Goal: Task Accomplishment & Management: Use online tool/utility

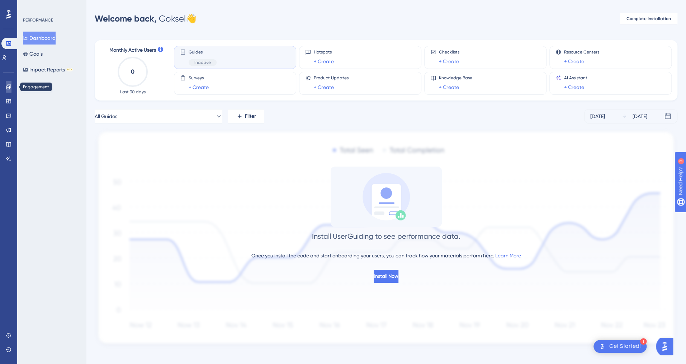
click at [8, 89] on icon at bounding box center [9, 87] width 6 height 6
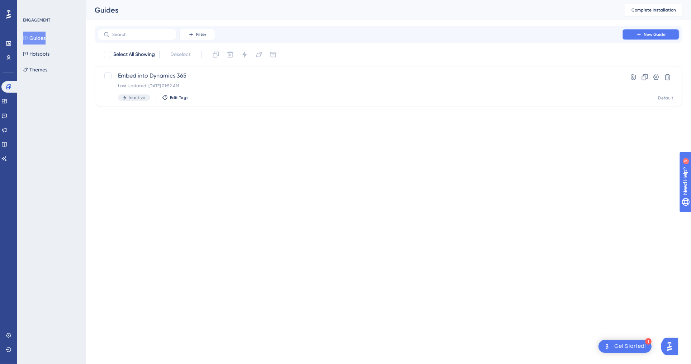
click at [657, 34] on span "New Guide" at bounding box center [655, 35] width 22 height 6
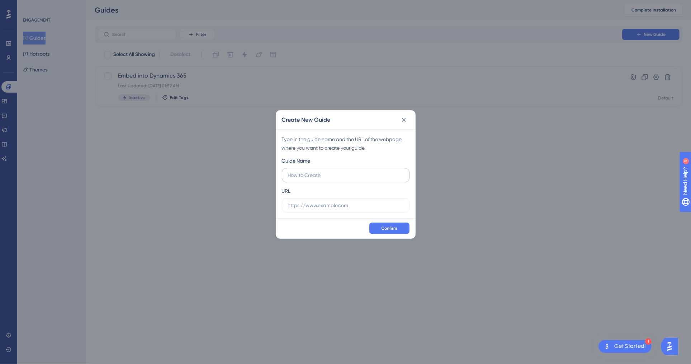
click at [335, 178] on input "text" at bounding box center [345, 175] width 115 height 8
type input "M"
type input "Google Helper"
click at [348, 202] on input "text" at bounding box center [345, 205] width 115 height 8
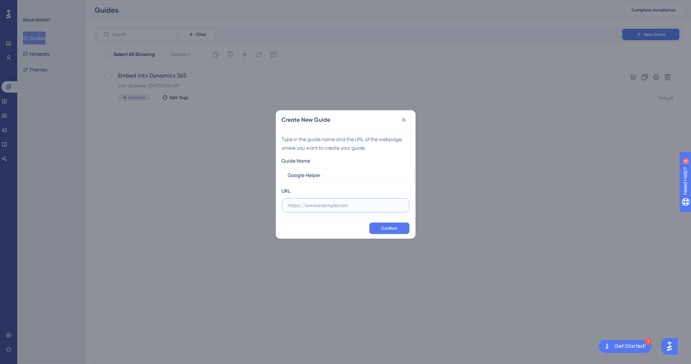
drag, startPoint x: 357, startPoint y: 206, endPoint x: 312, endPoint y: 204, distance: 45.2
click at [312, 204] on input "text" at bounding box center [345, 205] width 115 height 8
paste input "[URL][DOMAIN_NAME]"
type input "[URL][DOMAIN_NAME]"
click at [380, 226] on button "Confirm" at bounding box center [389, 227] width 40 height 11
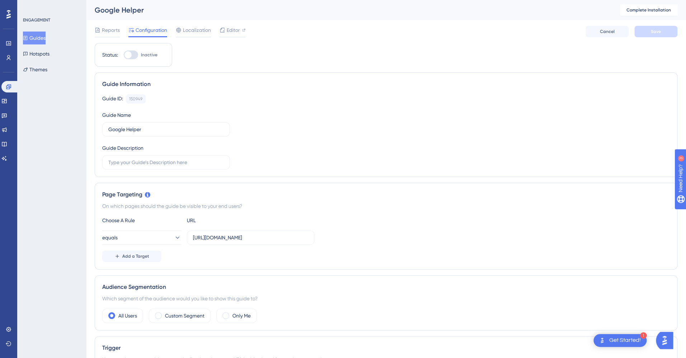
click at [134, 55] on div at bounding box center [131, 55] width 14 height 9
click at [124, 55] on input "Inactive" at bounding box center [123, 55] width 0 height 0
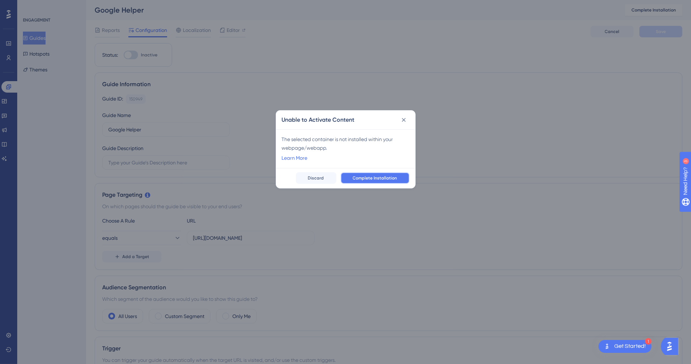
click at [361, 178] on span "Complete Installation" at bounding box center [375, 178] width 44 height 6
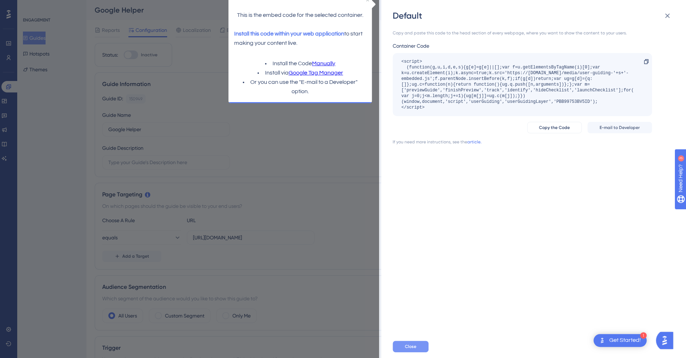
click at [414, 349] on span "Close" at bounding box center [410, 347] width 11 height 6
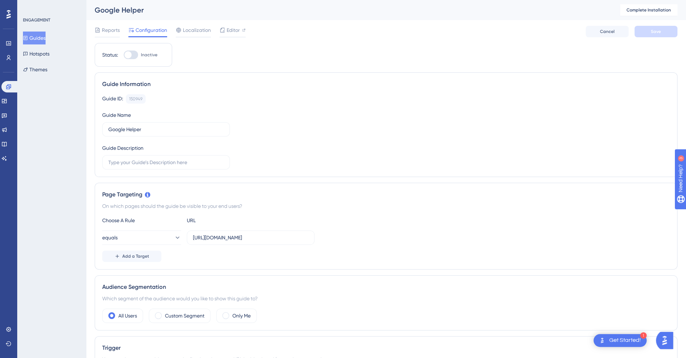
click at [133, 56] on div at bounding box center [131, 55] width 14 height 9
click at [124, 55] on input "Inactive" at bounding box center [123, 55] width 0 height 0
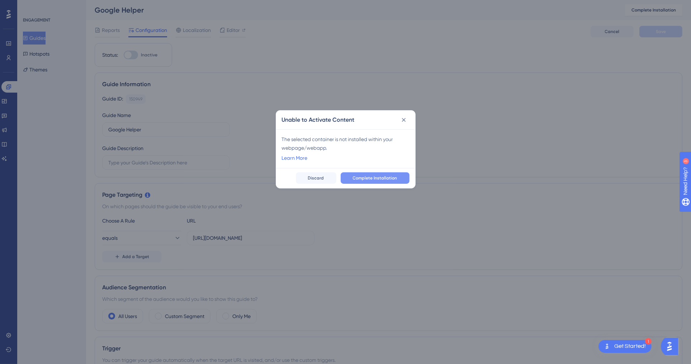
click at [359, 176] on span "Complete Installation" at bounding box center [375, 178] width 44 height 6
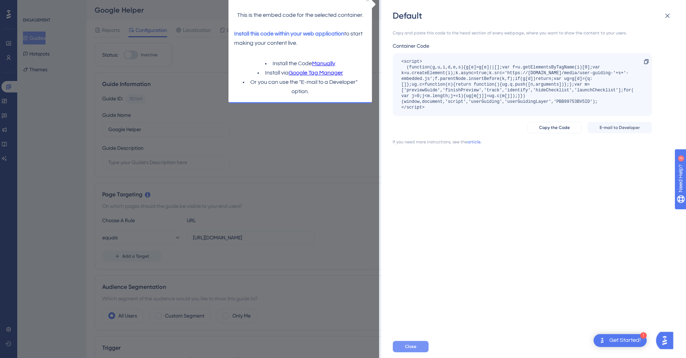
click at [418, 353] on button "Close" at bounding box center [411, 346] width 36 height 11
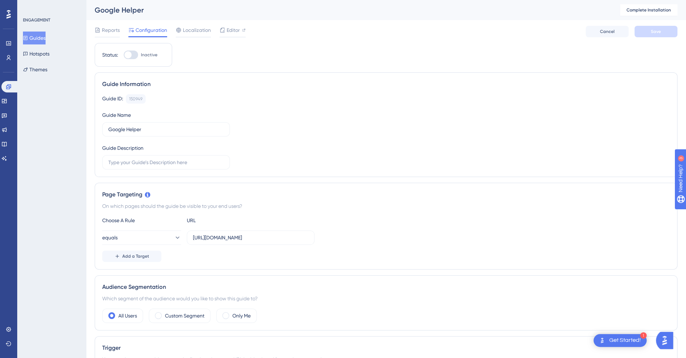
click at [135, 55] on div at bounding box center [131, 55] width 14 height 9
click at [124, 55] on input "Inactive" at bounding box center [123, 55] width 0 height 0
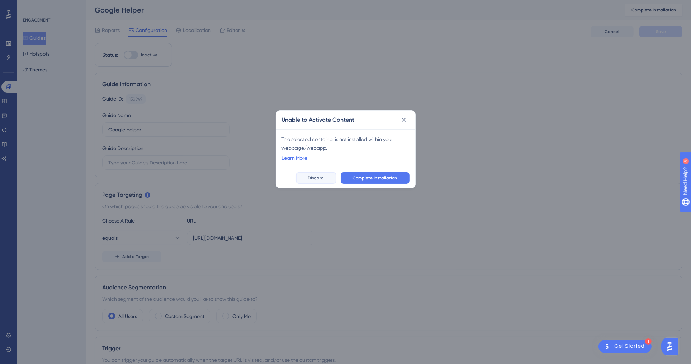
click at [315, 180] on span "Discard" at bounding box center [316, 178] width 16 height 6
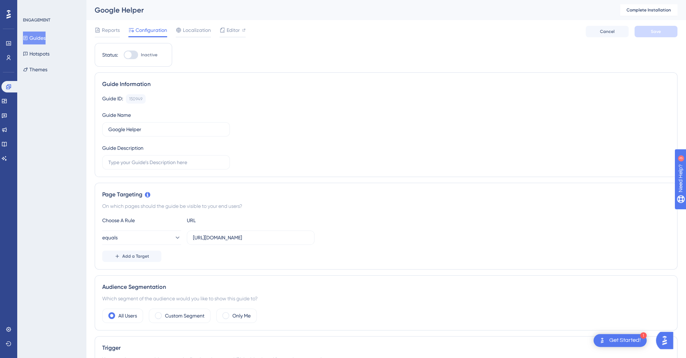
click at [132, 54] on div at bounding box center [131, 55] width 14 height 9
click at [124, 55] on input "Inactive" at bounding box center [123, 55] width 0 height 0
checkbox input "false"
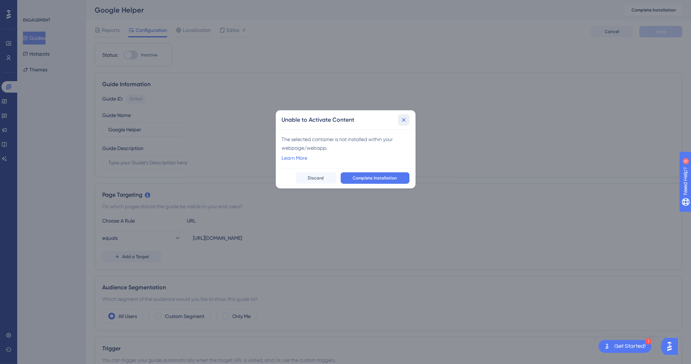
click at [403, 122] on icon at bounding box center [403, 119] width 7 height 7
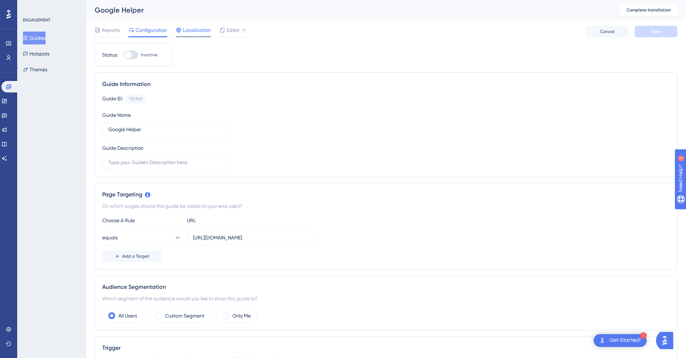
click at [194, 30] on span "Localization" at bounding box center [197, 30] width 28 height 9
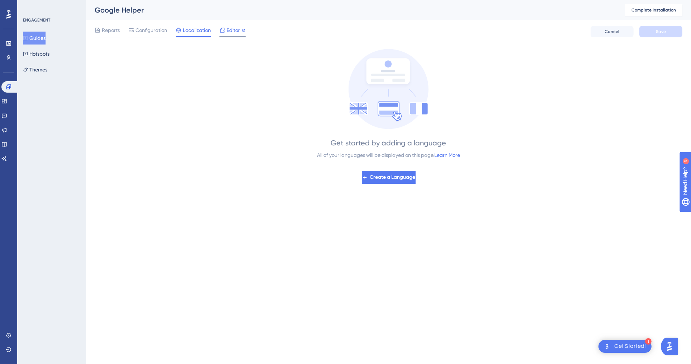
click at [224, 32] on icon at bounding box center [223, 30] width 6 height 6
click at [112, 29] on span "Reports" at bounding box center [111, 30] width 18 height 9
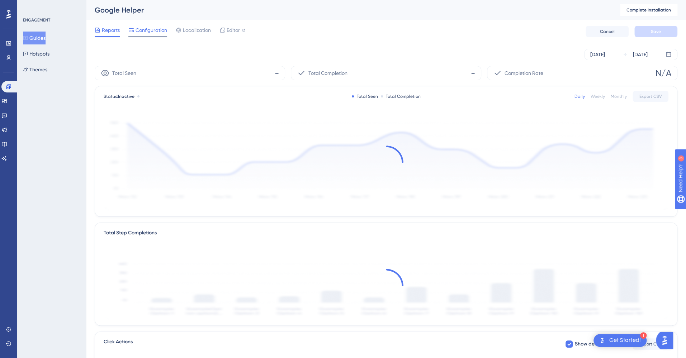
click at [152, 31] on span "Configuration" at bounding box center [152, 30] width 32 height 9
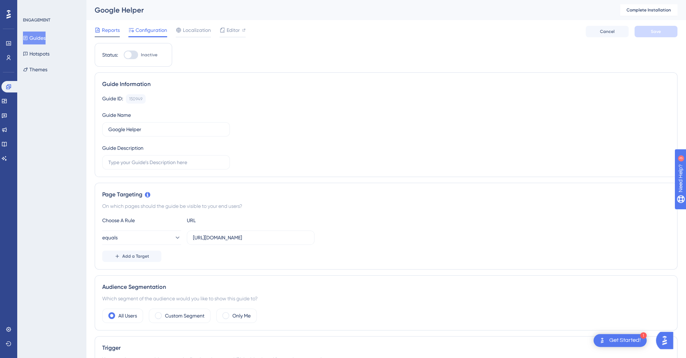
click at [112, 29] on span "Reports" at bounding box center [111, 30] width 18 height 9
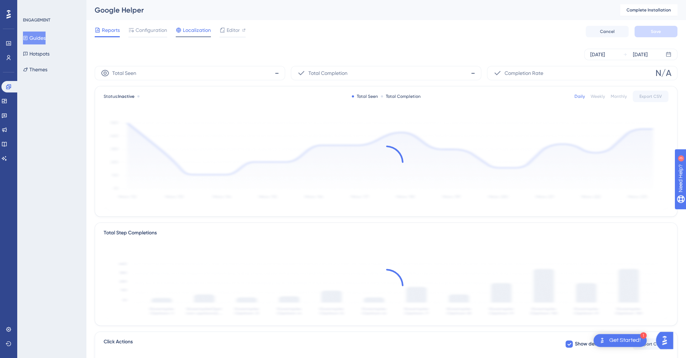
click at [199, 31] on span "Localization" at bounding box center [197, 30] width 28 height 9
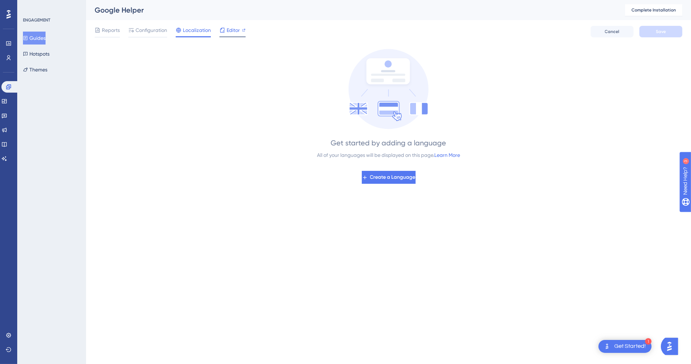
click at [231, 34] on div "Editor" at bounding box center [233, 31] width 26 height 11
click at [152, 31] on span "Configuration" at bounding box center [152, 30] width 32 height 9
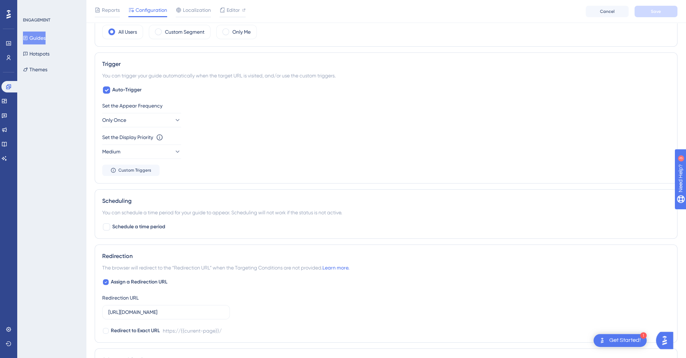
scroll to position [406, 0]
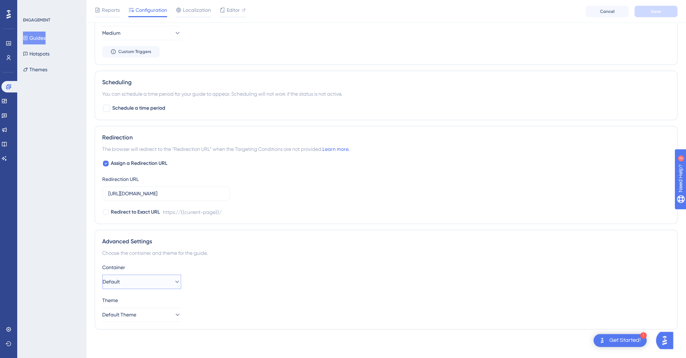
click at [176, 282] on button "Default" at bounding box center [141, 282] width 79 height 14
click at [249, 258] on div "Advanced Settings Choose the container and theme for the guide. Container Defau…" at bounding box center [386, 280] width 583 height 100
click at [34, 44] on button "Guides" at bounding box center [34, 38] width 23 height 13
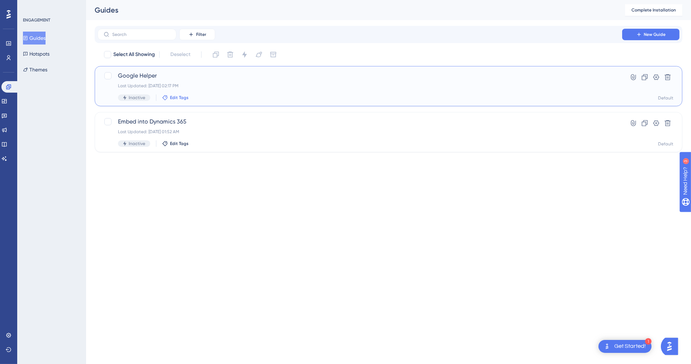
click at [173, 97] on span "Edit Tags" at bounding box center [179, 98] width 19 height 6
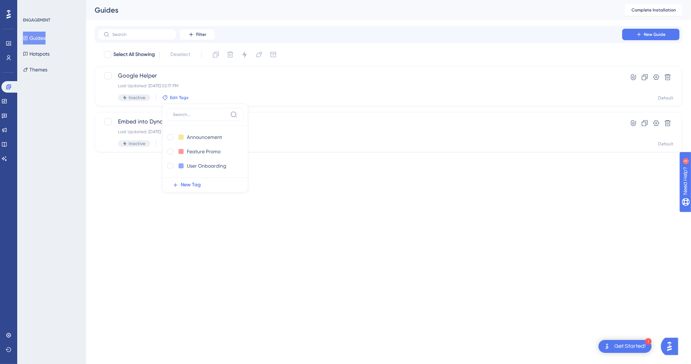
click at [261, 0] on html "1 Get Started! Performance Users Engagement Widgets Feedback Product Updates Kn…" at bounding box center [345, 0] width 691 height 0
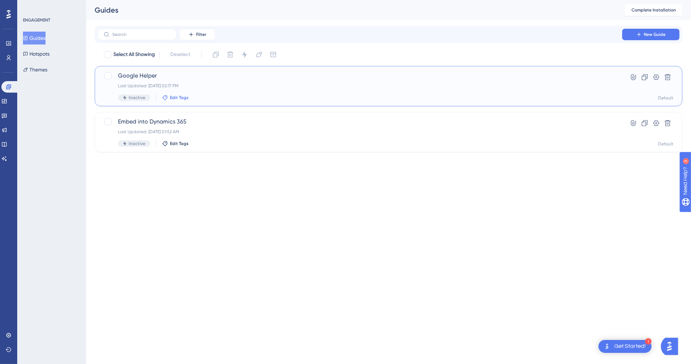
click at [179, 97] on span "Edit Tags" at bounding box center [179, 98] width 19 height 6
click at [174, 137] on label at bounding box center [171, 136] width 9 height 7
checkbox input "true"
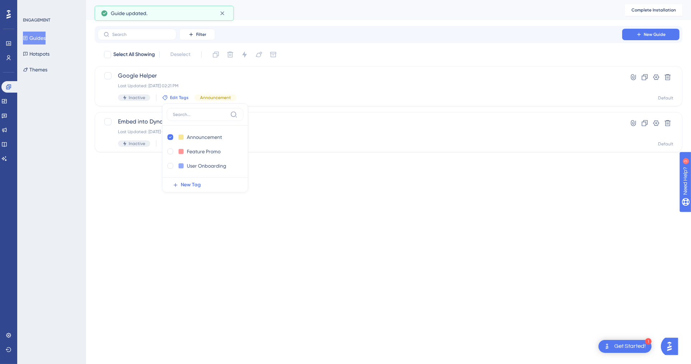
click at [308, 0] on html "1 Get Started! Performance Users Engagement Widgets Feedback Product Updates Kn…" at bounding box center [345, 0] width 691 height 0
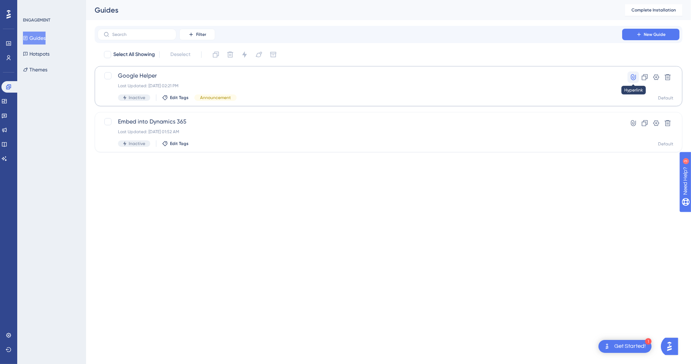
click at [632, 77] on icon at bounding box center [633, 77] width 7 height 7
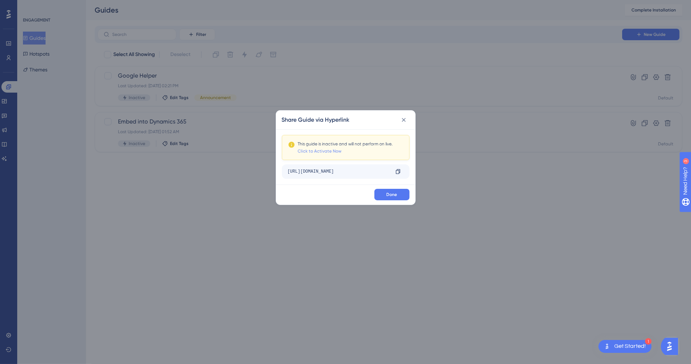
click at [324, 152] on link "Click to Activate Now" at bounding box center [320, 151] width 44 height 6
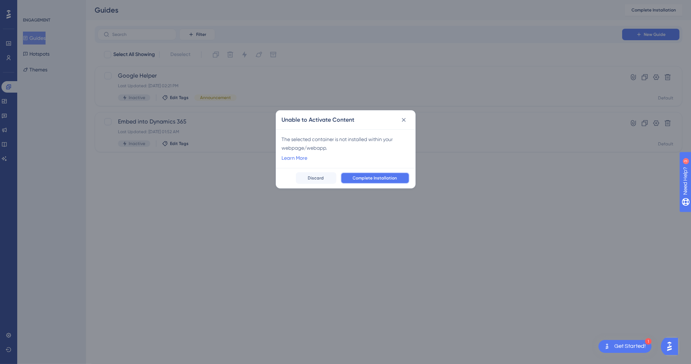
click at [361, 183] on button "Complete Installation" at bounding box center [375, 177] width 69 height 11
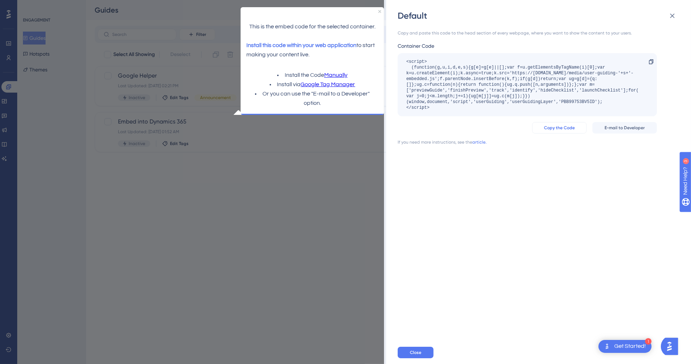
click at [569, 128] on span "Copy the Code" at bounding box center [559, 128] width 31 height 6
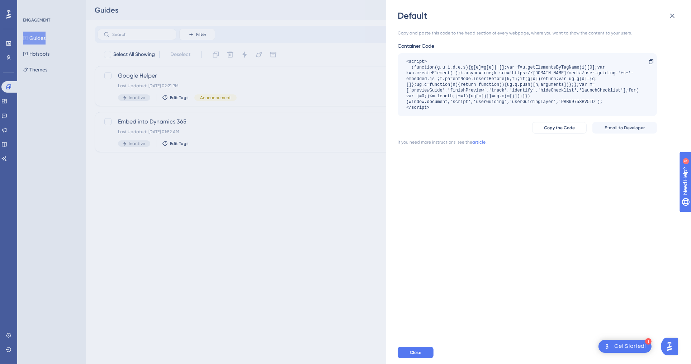
click at [135, 94] on div "Default Copy and paste this code to the head section of every webpage, where yo…" at bounding box center [345, 182] width 691 height 364
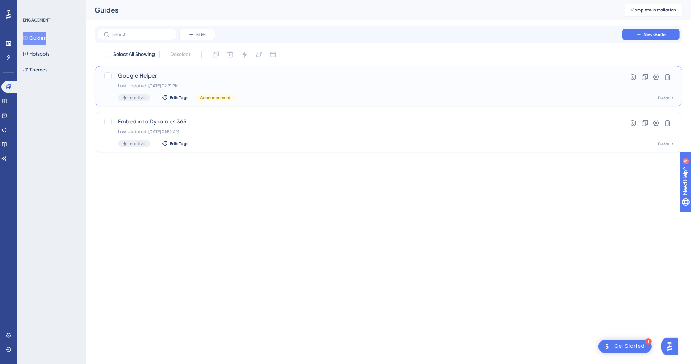
click at [138, 76] on span "Google Helper" at bounding box center [360, 75] width 484 height 9
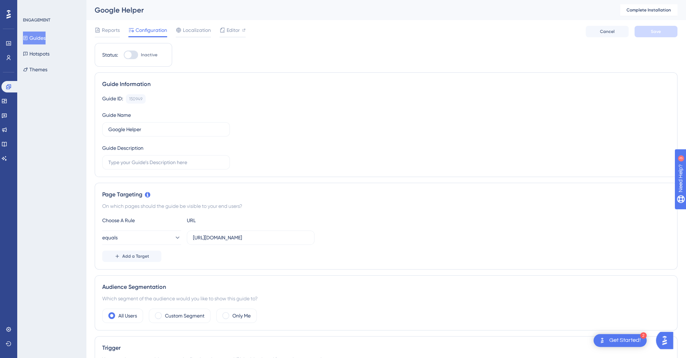
click at [133, 55] on div at bounding box center [131, 55] width 14 height 9
click at [124, 55] on input "Inactive" at bounding box center [123, 55] width 0 height 0
checkbox input "false"
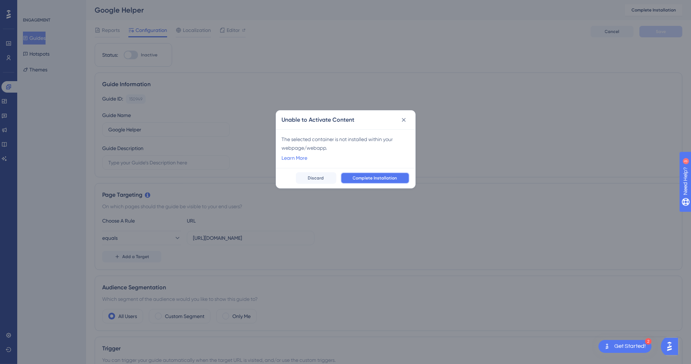
click at [364, 176] on span "Complete Installation" at bounding box center [375, 178] width 44 height 6
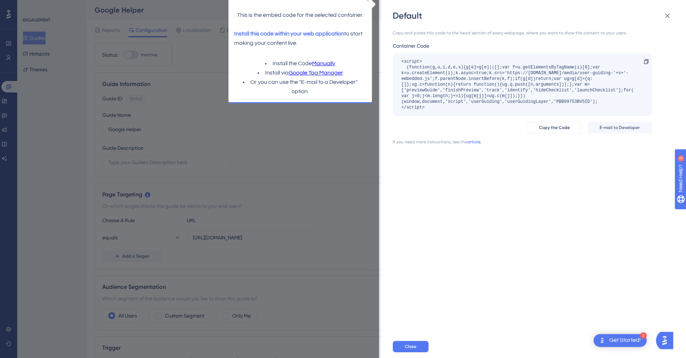
click at [471, 143] on link "article." at bounding box center [474, 142] width 14 height 6
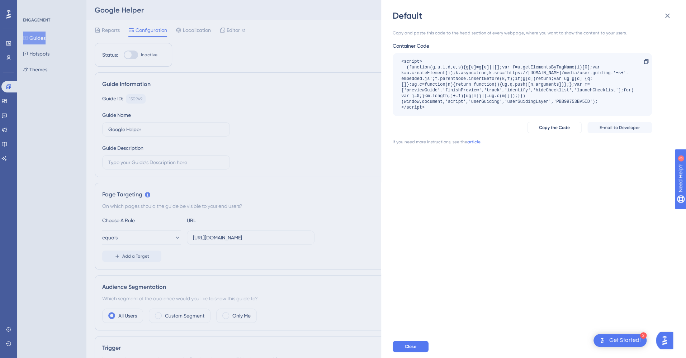
click at [8, 327] on div "Default Copy and paste this code to the head section of every webpage, where yo…" at bounding box center [343, 179] width 686 height 358
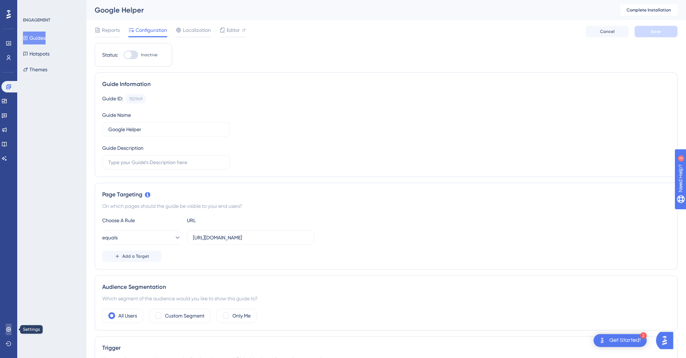
click at [8, 329] on icon at bounding box center [8, 329] width 5 height 5
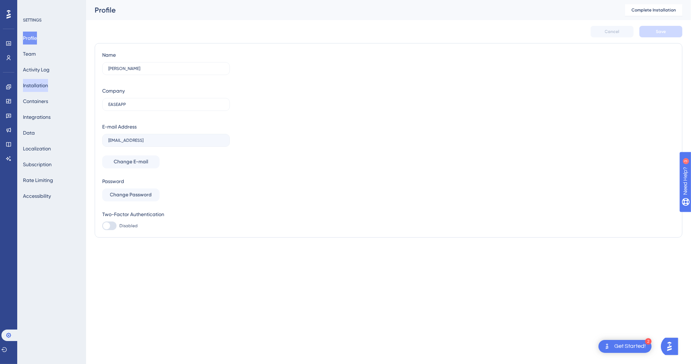
click at [42, 90] on button "Installation" at bounding box center [35, 85] width 25 height 13
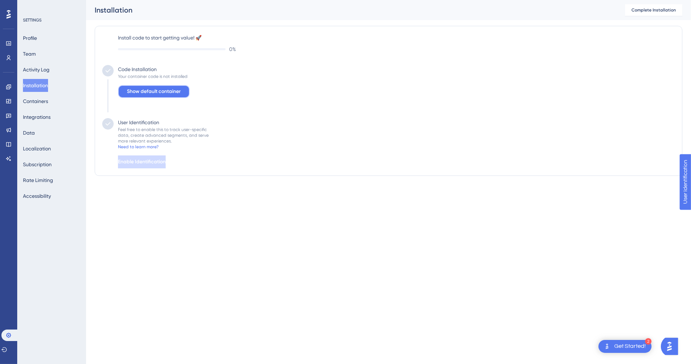
click at [144, 92] on span "Show default container" at bounding box center [154, 91] width 54 height 9
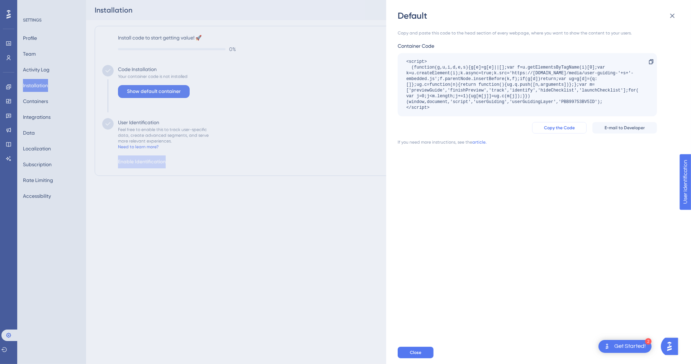
click at [570, 128] on span "Copy the Code" at bounding box center [559, 128] width 31 height 6
click at [558, 126] on span "Copy the Code" at bounding box center [559, 128] width 31 height 6
click at [651, 61] on icon at bounding box center [651, 62] width 6 height 6
click at [420, 348] on button "Close" at bounding box center [416, 351] width 36 height 11
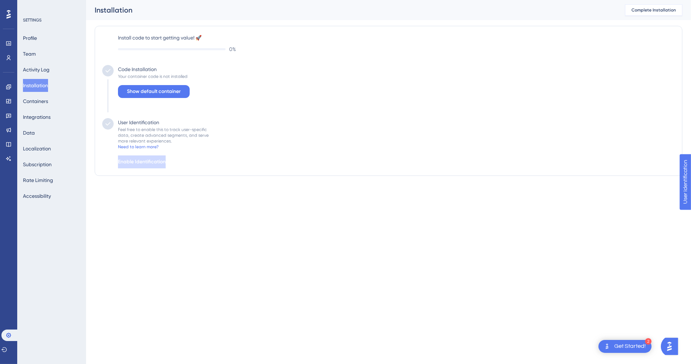
click at [640, 12] on span "Complete Installation" at bounding box center [654, 10] width 44 height 6
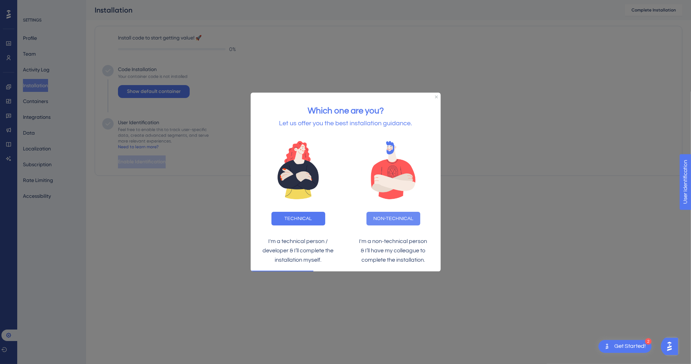
click at [396, 218] on button "NON-TECHNICAL" at bounding box center [393, 218] width 54 height 14
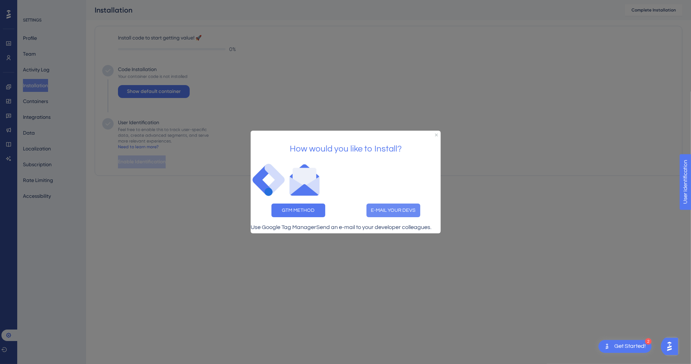
click at [390, 203] on button "E-MAIL YOUR DEVS" at bounding box center [393, 210] width 54 height 14
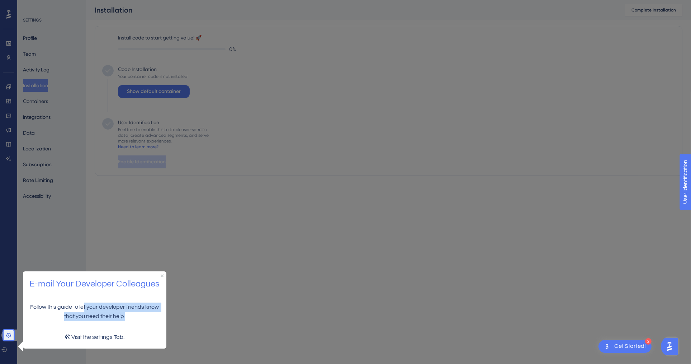
drag, startPoint x: 83, startPoint y: 305, endPoint x: 155, endPoint y: 322, distance: 73.4
click at [155, 322] on div "Follow this guide to let your developer friends know that you need their help." at bounding box center [94, 312] width 143 height 30
click at [84, 337] on p "🛠 Visit the settings Tab." at bounding box center [94, 336] width 132 height 9
click at [64, 338] on p "🛠 Visit the settings Tab." at bounding box center [94, 336] width 132 height 9
click at [9, 331] on link at bounding box center [9, 334] width 17 height 11
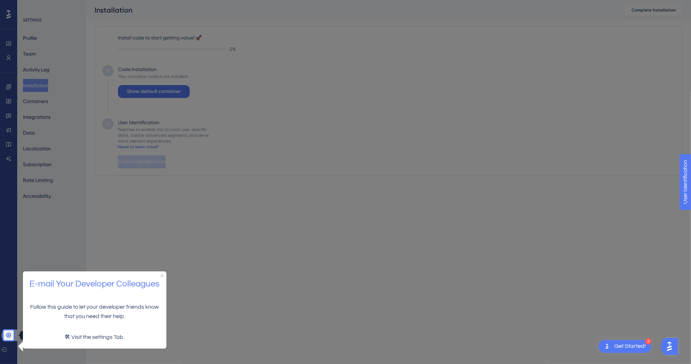
click at [9, 331] on link at bounding box center [9, 334] width 17 height 11
click at [162, 275] on icon "Close Preview" at bounding box center [161, 275] width 3 height 3
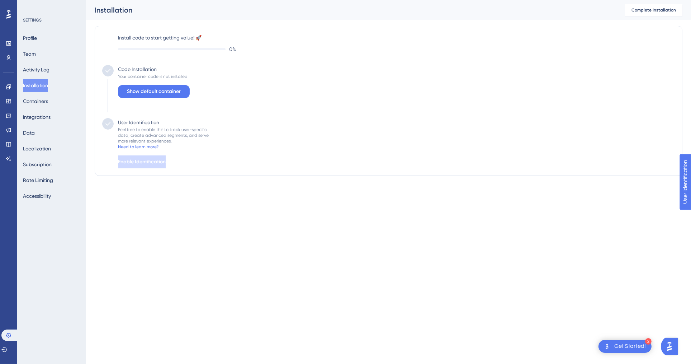
click at [48, 86] on button "Installation" at bounding box center [35, 85] width 25 height 13
click at [46, 101] on button "Containers" at bounding box center [35, 101] width 25 height 13
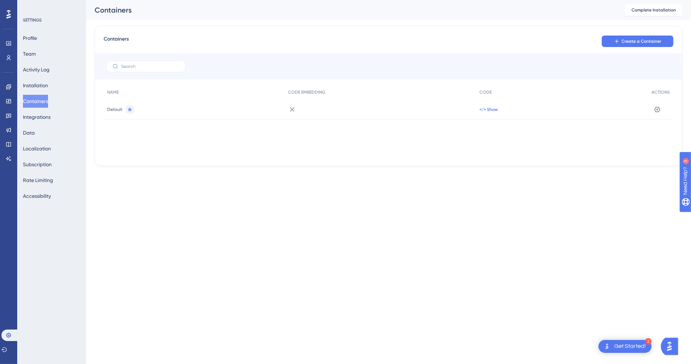
click at [490, 110] on span "</> Show" at bounding box center [489, 110] width 18 height 6
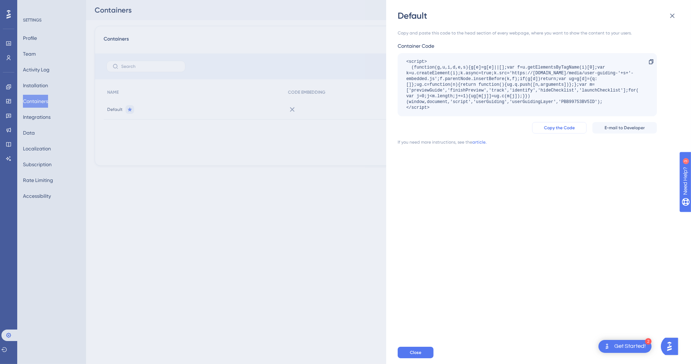
click at [574, 127] on span "Copy the Code" at bounding box center [559, 128] width 31 height 6
click at [256, 152] on div "Default Copy and paste this code to the head section of every webpage, where yo…" at bounding box center [345, 182] width 691 height 364
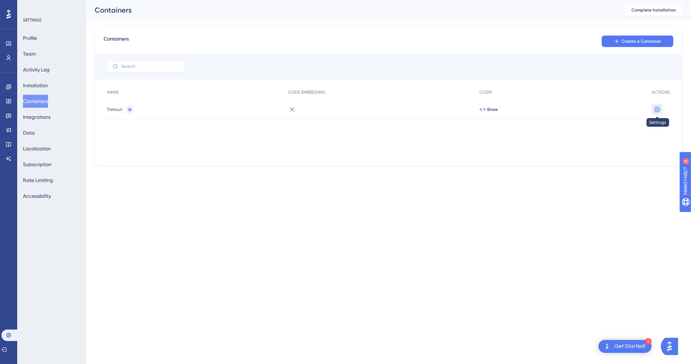
click at [658, 110] on icon at bounding box center [657, 109] width 7 height 7
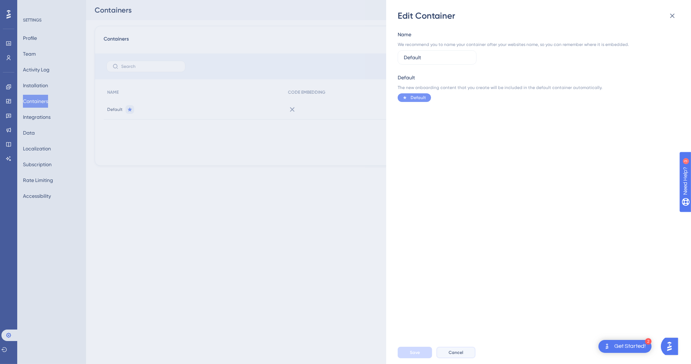
click at [452, 354] on span "Cancel" at bounding box center [456, 352] width 15 height 6
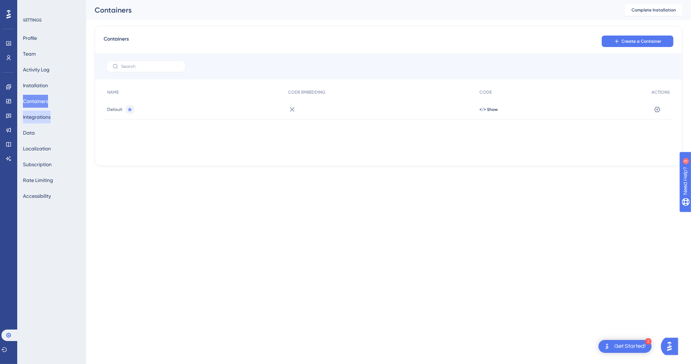
click at [51, 115] on button "Integrations" at bounding box center [37, 116] width 28 height 13
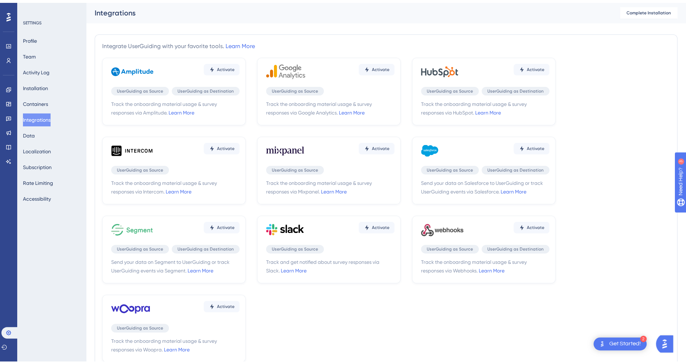
scroll to position [47, 0]
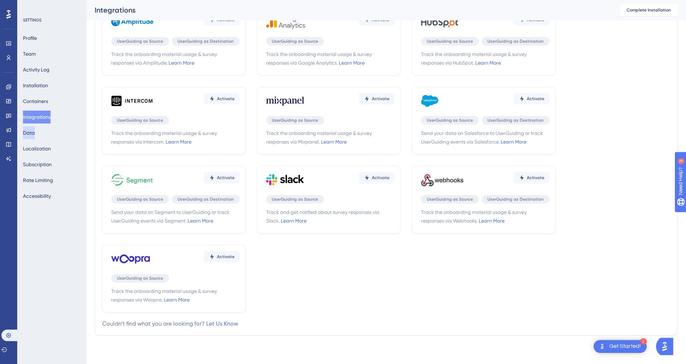
click at [35, 132] on button "Data" at bounding box center [29, 132] width 12 height 13
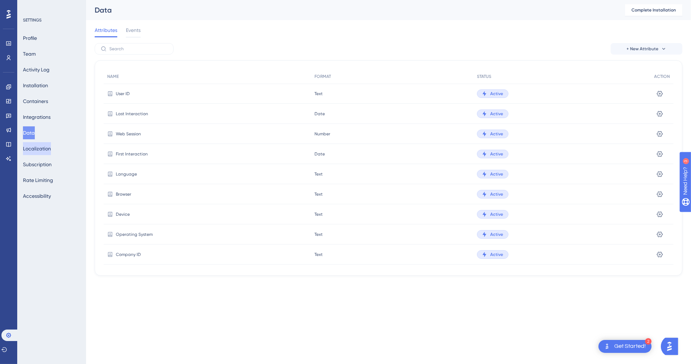
click at [38, 151] on button "Localization" at bounding box center [37, 148] width 28 height 13
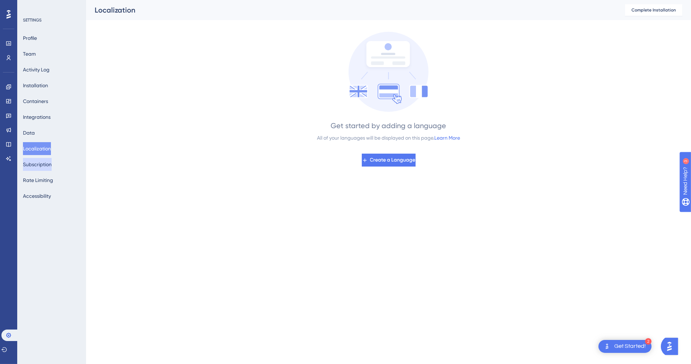
click at [38, 160] on button "Subscription" at bounding box center [37, 164] width 29 height 13
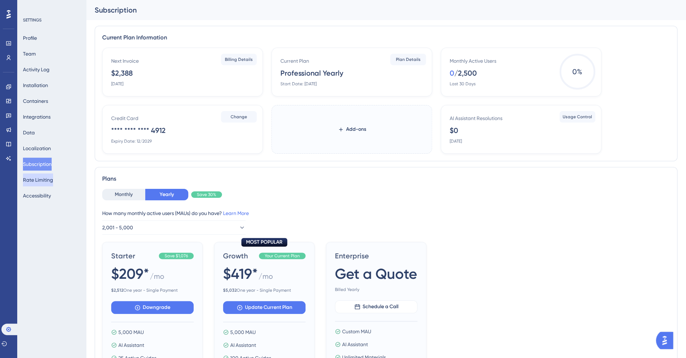
click at [40, 175] on button "Rate Limiting" at bounding box center [38, 180] width 30 height 13
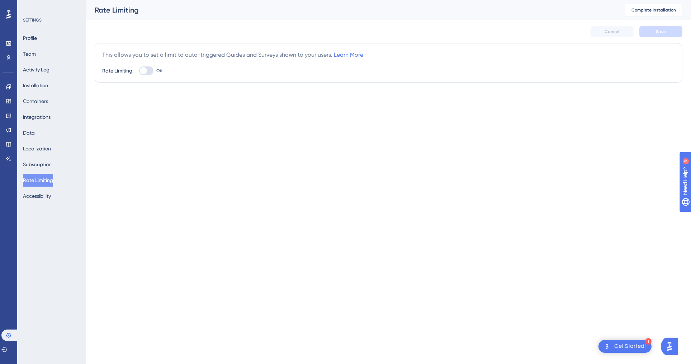
click at [270, 54] on div "This allows you to set a limit to auto-triggered Guides and Surveys shown to yo…" at bounding box center [232, 55] width 261 height 9
click at [45, 87] on button "Installation" at bounding box center [35, 85] width 25 height 13
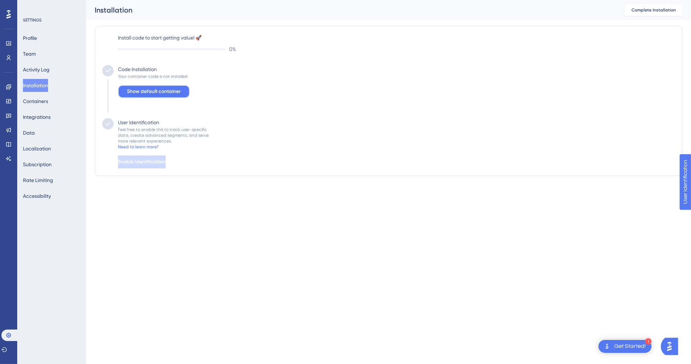
click at [175, 91] on span "Show default container" at bounding box center [154, 91] width 54 height 9
